Goal: Information Seeking & Learning: Learn about a topic

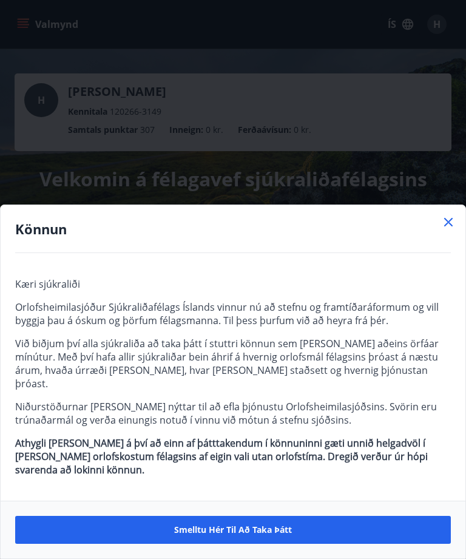
click at [285, 525] on span "Smelltu hér til að taka þátt" at bounding box center [233, 530] width 118 height 12
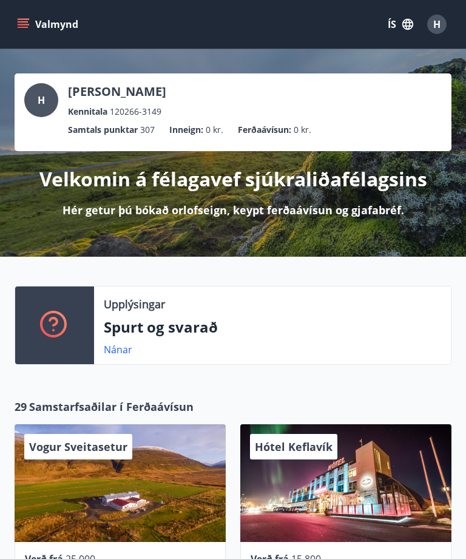
scroll to position [9, 0]
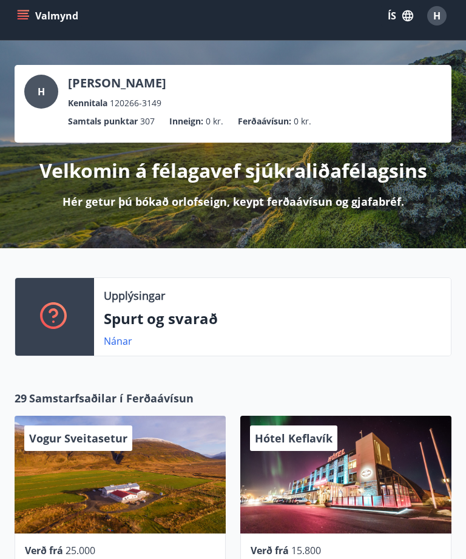
click at [120, 339] on link "Nánar" at bounding box center [118, 341] width 29 height 13
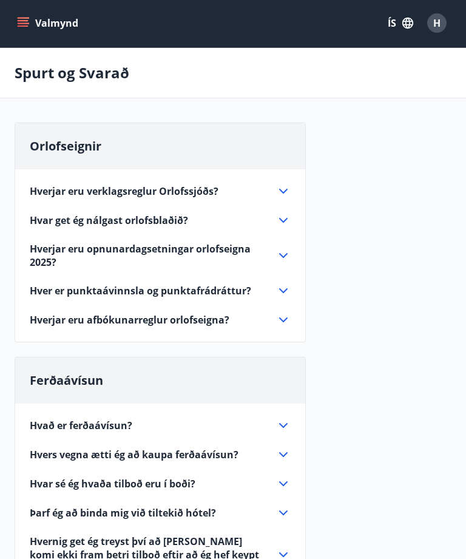
scroll to position [7, 0]
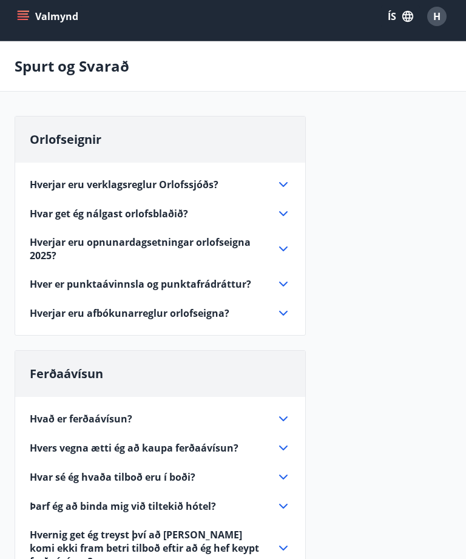
click at [281, 289] on icon at bounding box center [283, 285] width 15 height 15
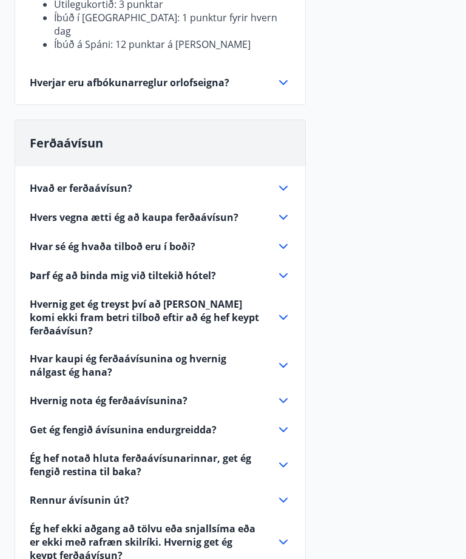
scroll to position [642, 0]
click at [287, 181] on icon at bounding box center [283, 188] width 15 height 15
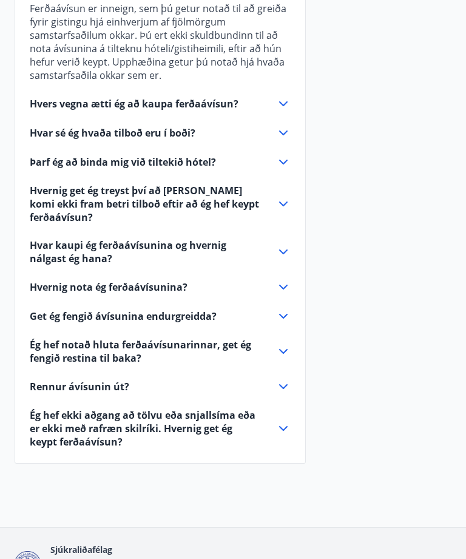
scroll to position [438, 0]
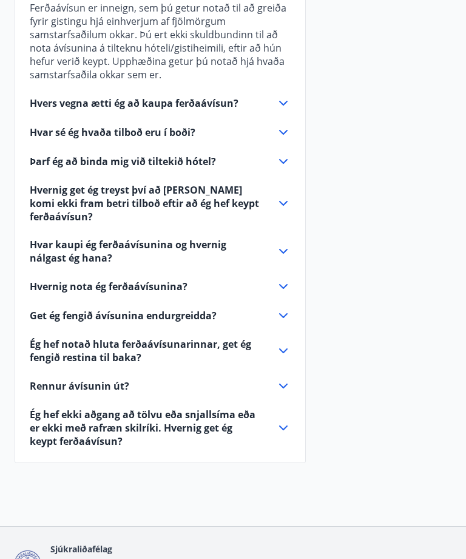
click at [289, 103] on icon at bounding box center [283, 103] width 15 height 15
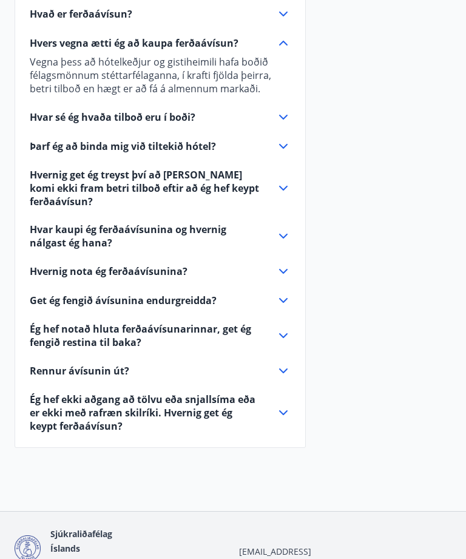
scroll to position [415, 0]
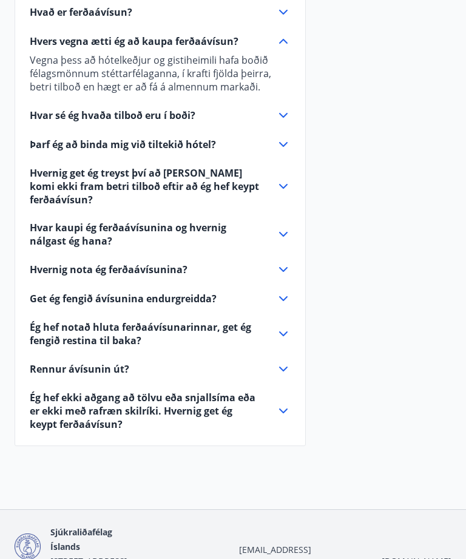
click at [290, 115] on icon at bounding box center [283, 115] width 15 height 15
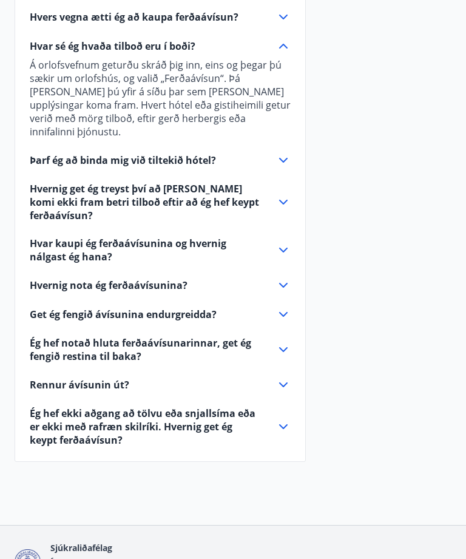
scroll to position [442, 0]
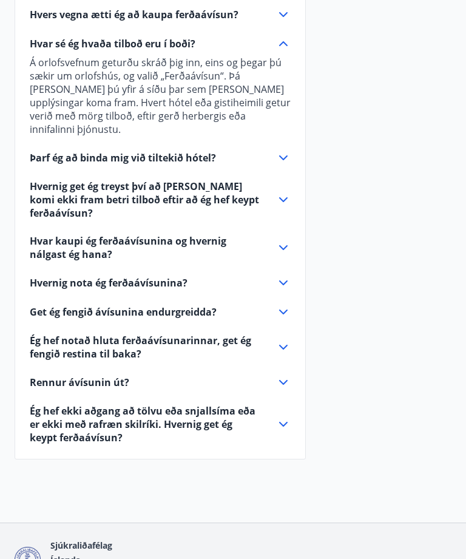
click at [287, 245] on icon at bounding box center [283, 247] width 9 height 5
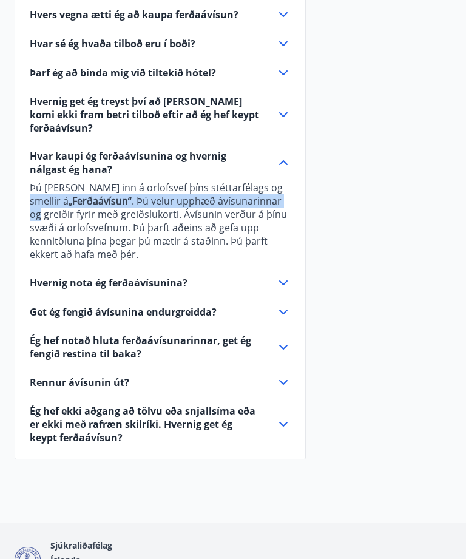
click at [446, 132] on div "Orlofseignir Hverjar eru verklagsreglur Orlofssjóðs? Almennt Um rétt félagsmann…" at bounding box center [233, 78] width 437 height 792
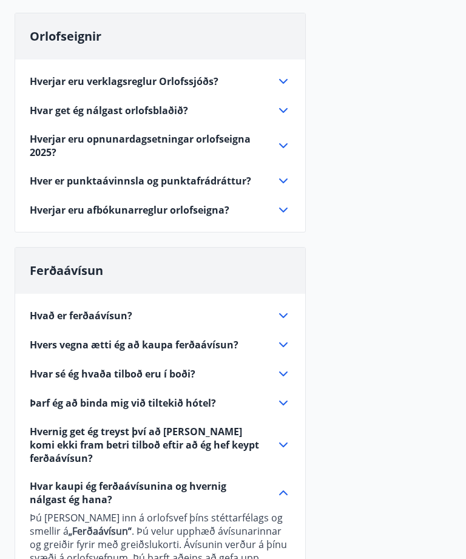
scroll to position [0, 0]
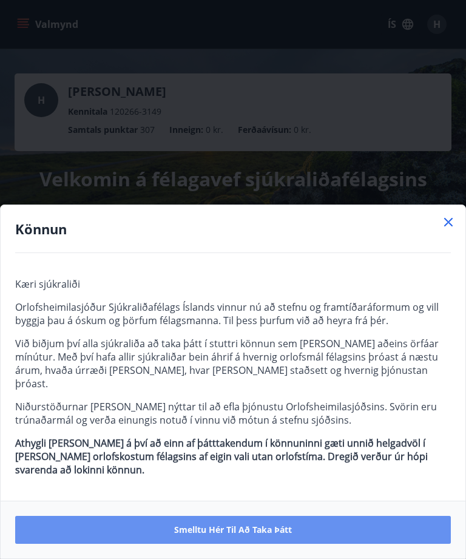
click at [261, 524] on span "Smelltu hér til að taka þátt" at bounding box center [233, 530] width 118 height 12
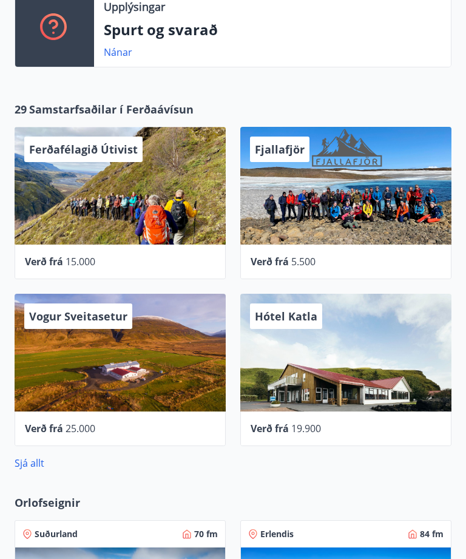
scroll to position [425, 0]
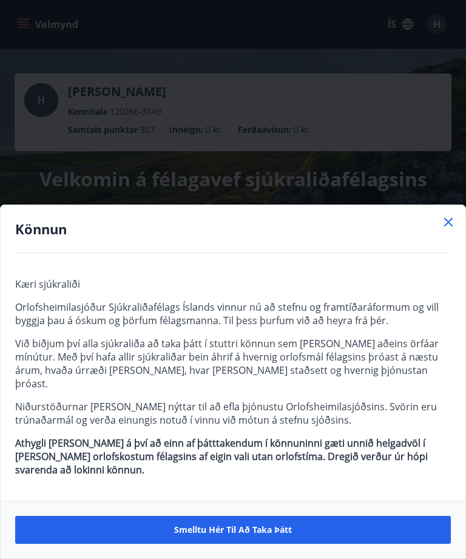
click at [245, 535] on span "Smelltu hér til að taka þátt" at bounding box center [233, 530] width 118 height 12
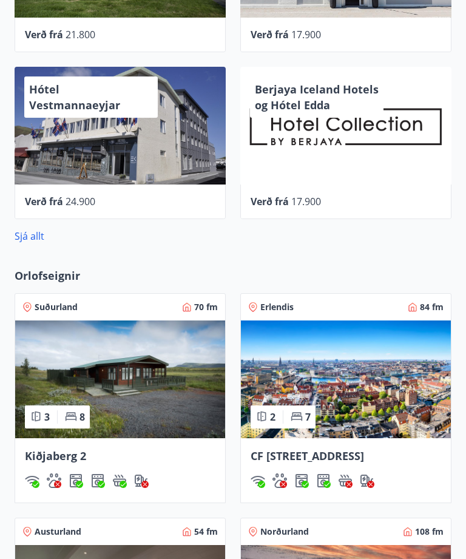
scroll to position [525, 0]
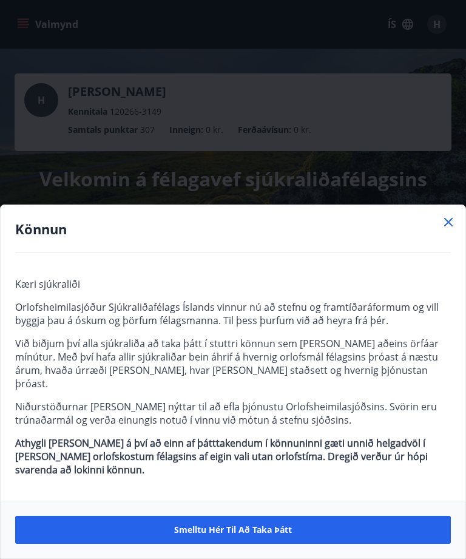
click at [448, 227] on icon at bounding box center [449, 222] width 9 height 9
